Goal: Task Accomplishment & Management: Manage account settings

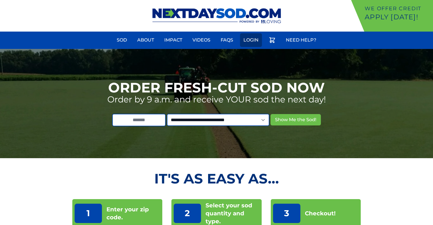
click at [248, 38] on link "Login" at bounding box center [251, 40] width 22 height 14
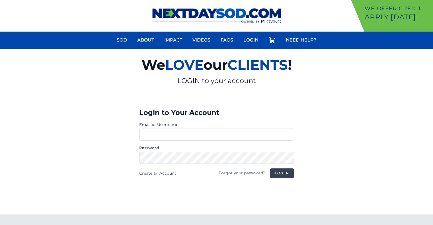
type input "**********"
click at [280, 173] on button "Log in" at bounding box center [282, 173] width 24 height 10
